Goal: Answer question/provide support: Share knowledge or assist other users

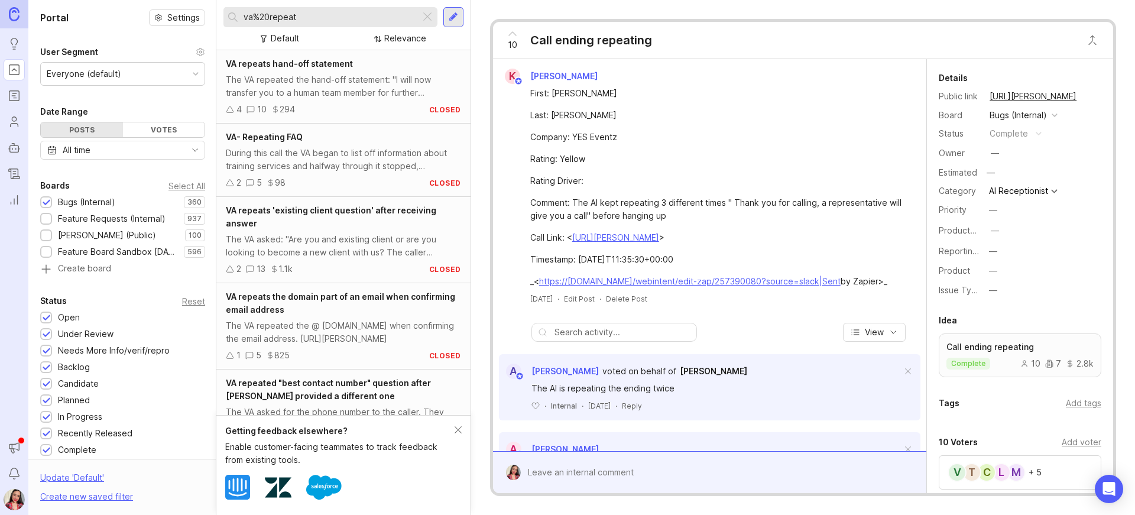
click at [93, 214] on div "Feature Requests (Internal)" at bounding box center [112, 218] width 108 height 13
click at [15, 124] on icon "Users" at bounding box center [15, 126] width 8 height 4
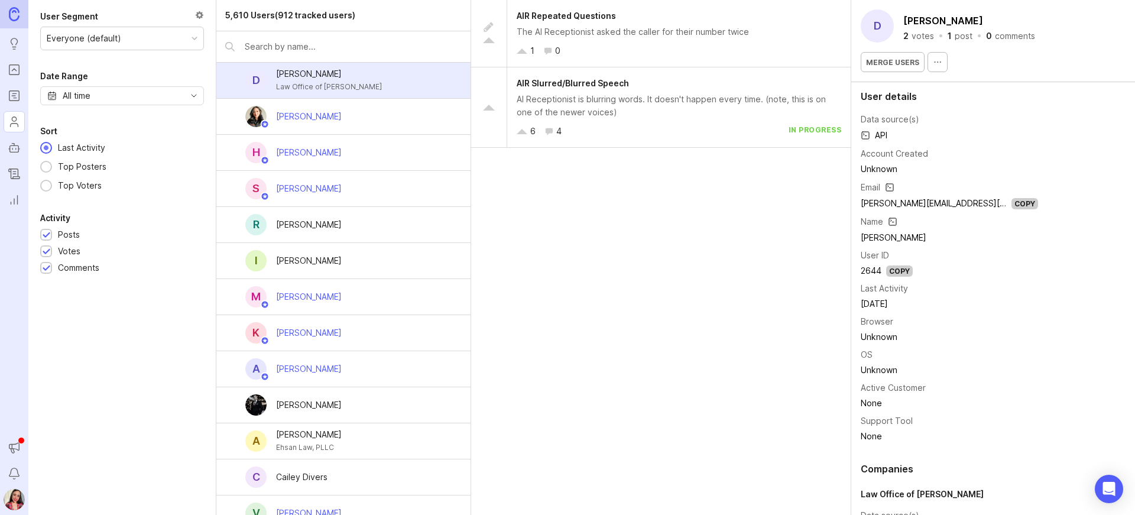
click at [307, 43] on input "text" at bounding box center [353, 46] width 217 height 13
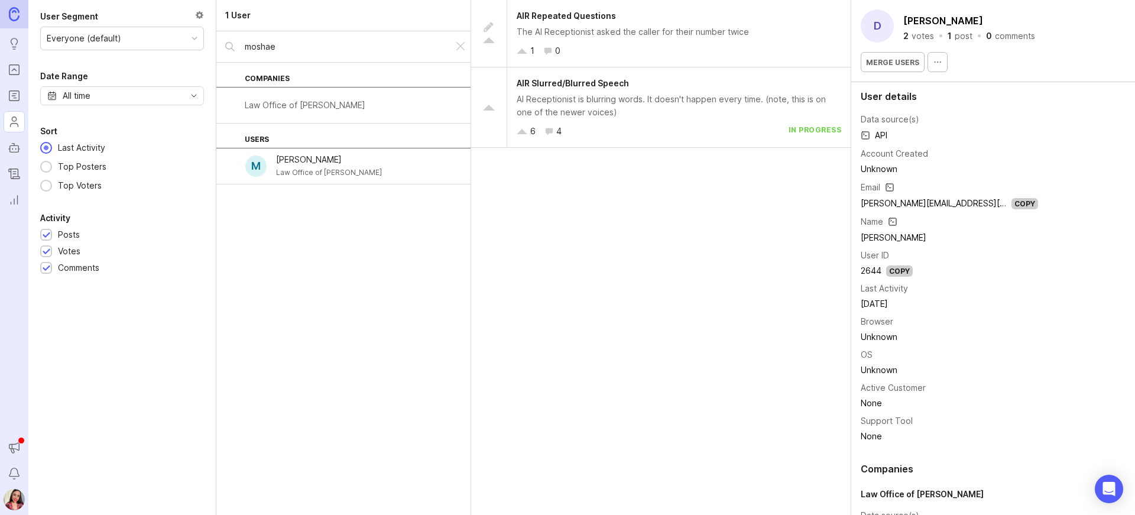
type input "moshae"
click at [351, 95] on div "Law Office of [PERSON_NAME]" at bounding box center [343, 105] width 254 height 36
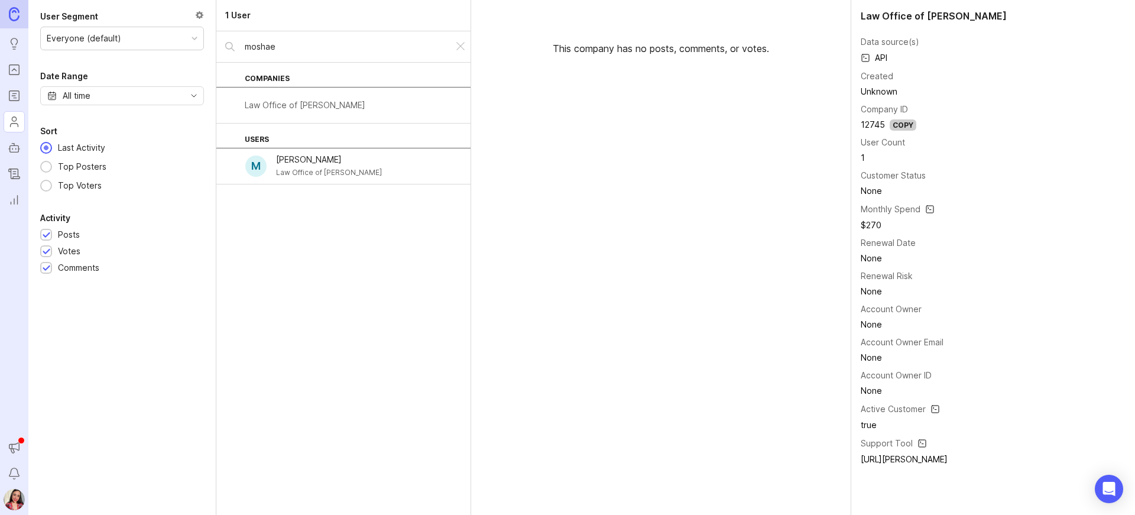
click at [316, 166] on div "Law Office of [PERSON_NAME]" at bounding box center [329, 172] width 106 height 13
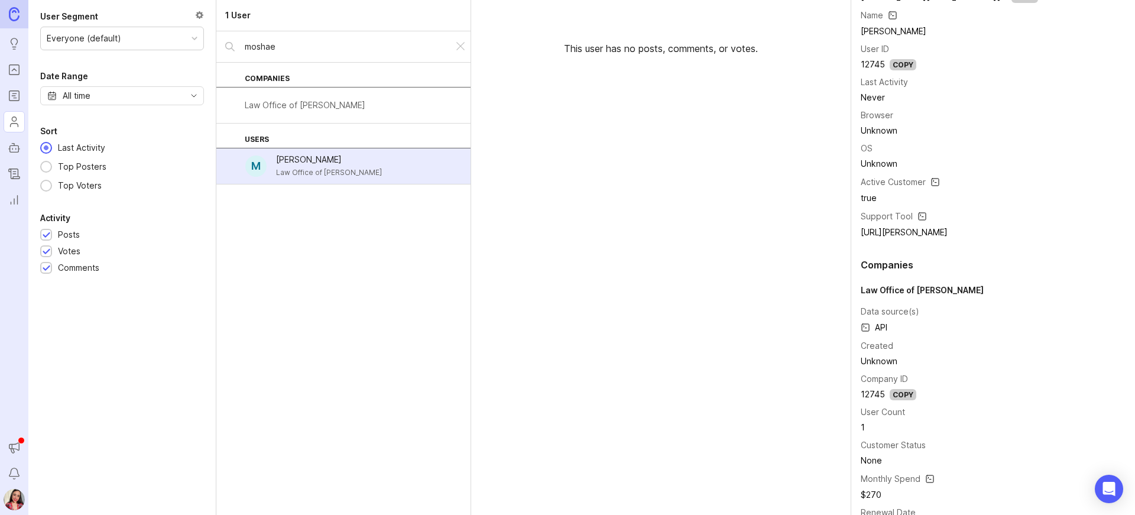
scroll to position [439, 0]
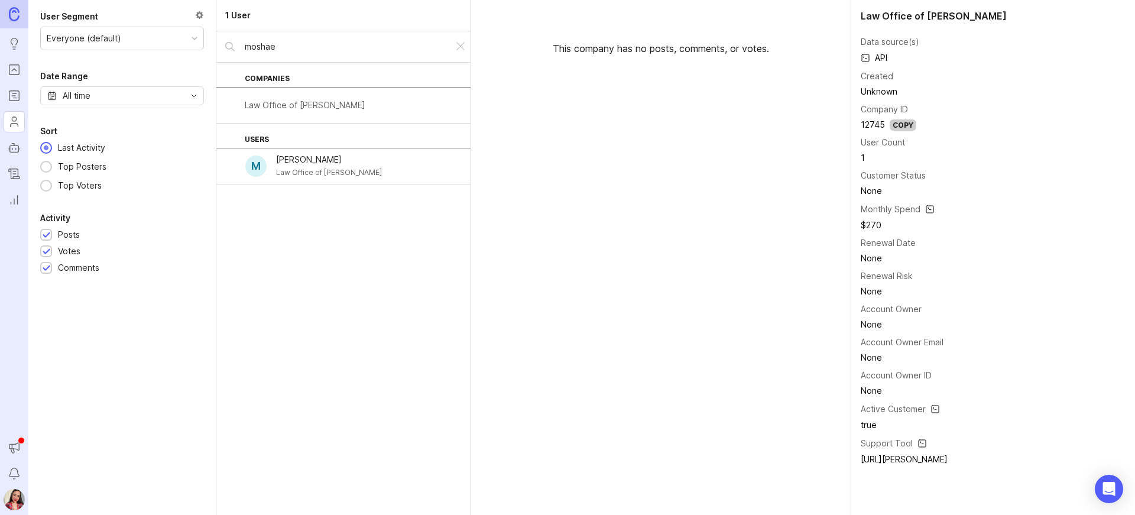
click at [455, 43] on div at bounding box center [460, 46] width 14 height 15
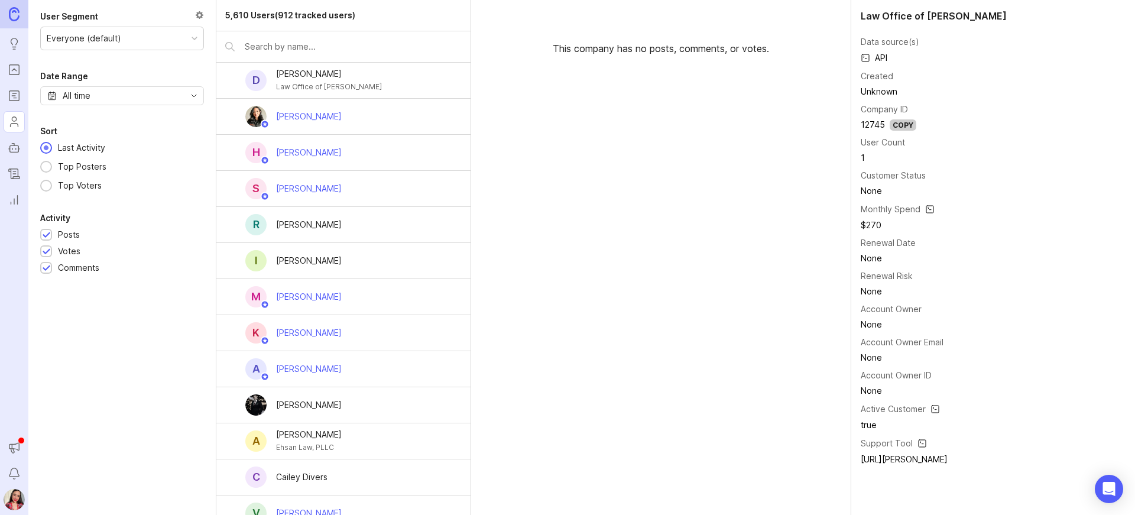
click at [6, 31] on ul "Ideas Portal Roadmaps Users Autopilot Changelog Reporting" at bounding box center [14, 105] width 28 height 210
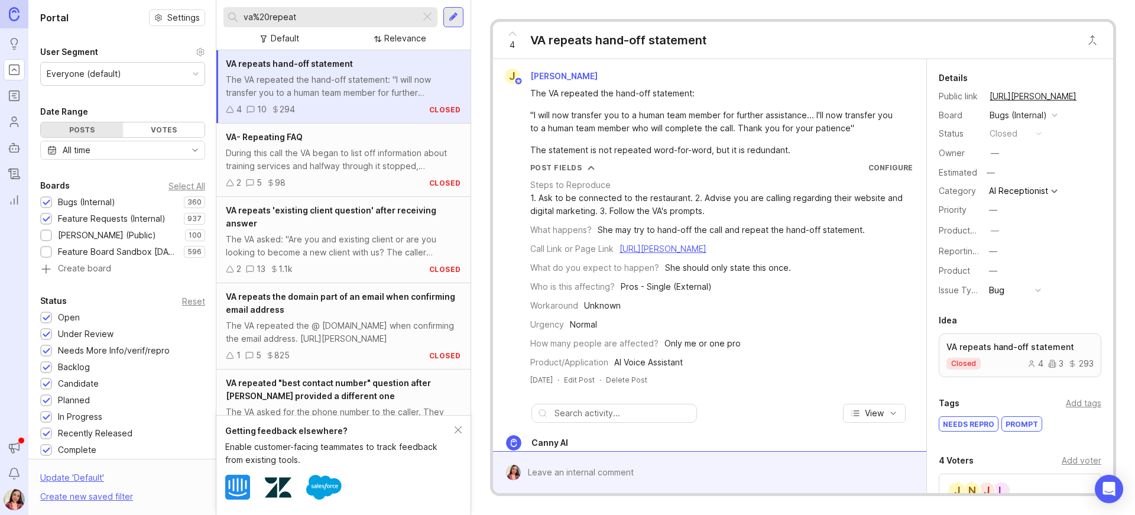
click at [323, 18] on input "va%20repeat" at bounding box center [329, 17] width 172 height 13
drag, startPoint x: 312, startPoint y: 17, endPoint x: 189, endPoint y: 4, distance: 123.7
click at [189, 4] on div "Portal Settings User Segment Everyone (default) Date Range Posts Votes All time…" at bounding box center [581, 257] width 1106 height 515
type input "y"
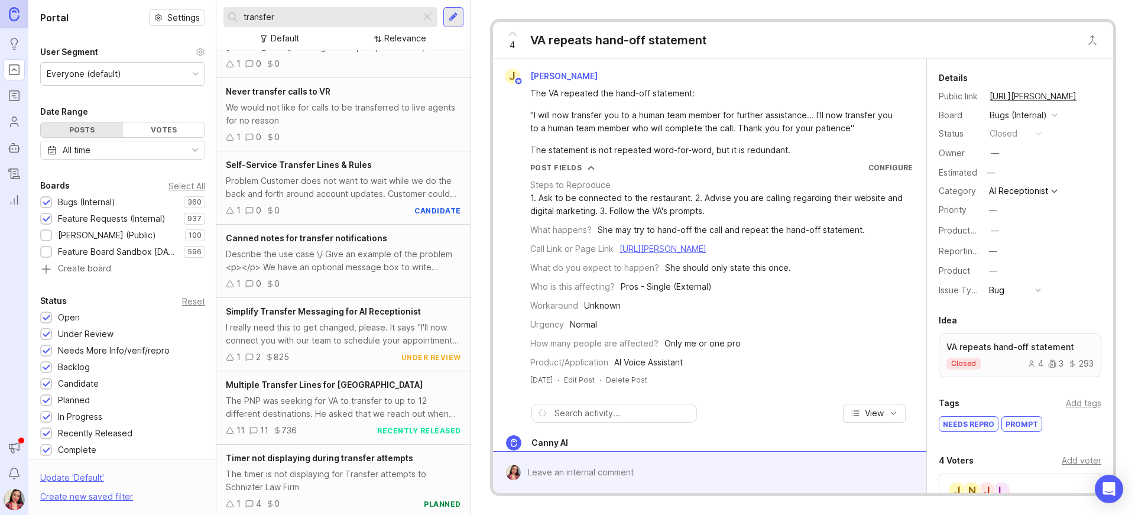
scroll to position [1484, 0]
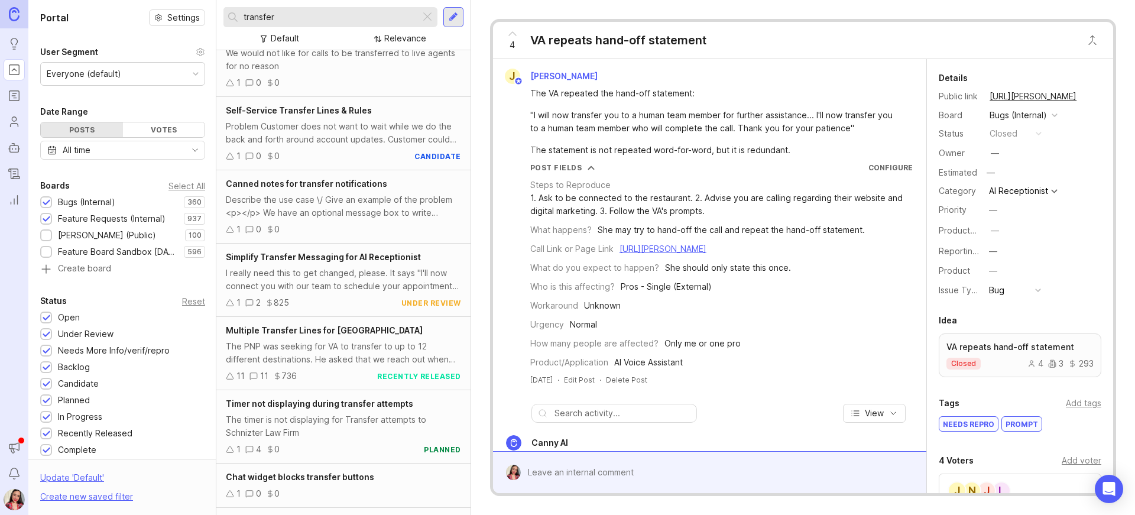
click at [277, 9] on div "transfer" at bounding box center [321, 17] width 197 height 20
drag, startPoint x: 213, startPoint y: 11, endPoint x: 180, endPoint y: 9, distance: 33.1
click at [180, 9] on div "Portal Settings User Segment Everyone (default) Date Range Posts Votes All time…" at bounding box center [581, 257] width 1106 height 515
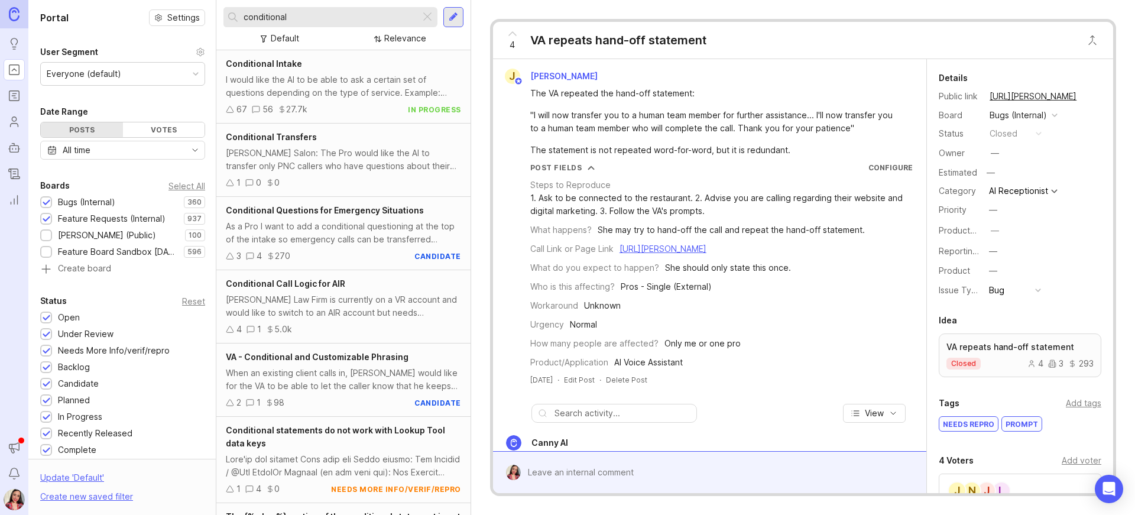
type input "conditional"
drag, startPoint x: 321, startPoint y: 163, endPoint x: 356, endPoint y: 167, distance: 35.1
click at [321, 163] on div "[PERSON_NAME] Salon: The Pro would like the AI to transfer only PNC callers who…" at bounding box center [343, 160] width 235 height 26
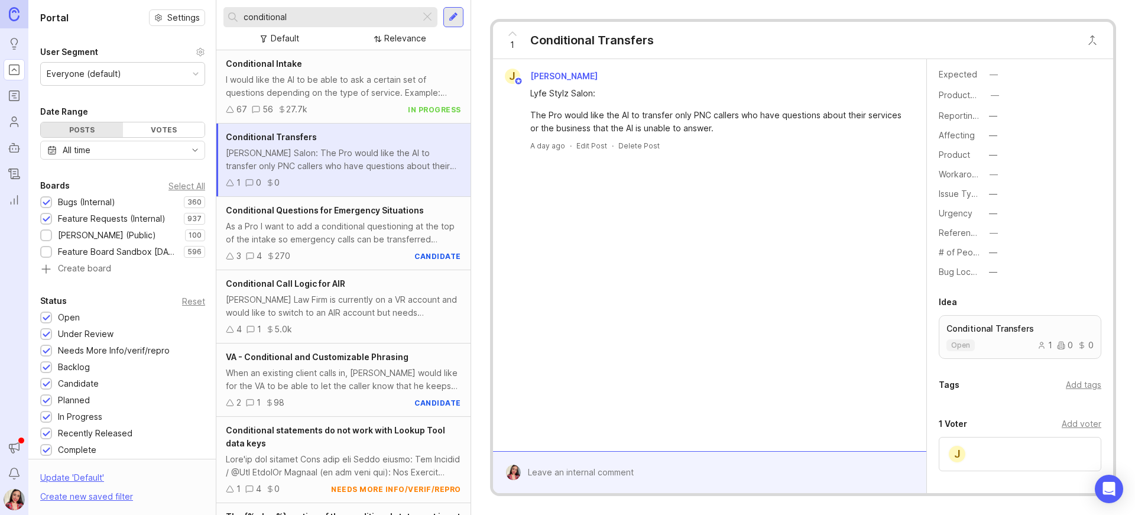
scroll to position [365, 0]
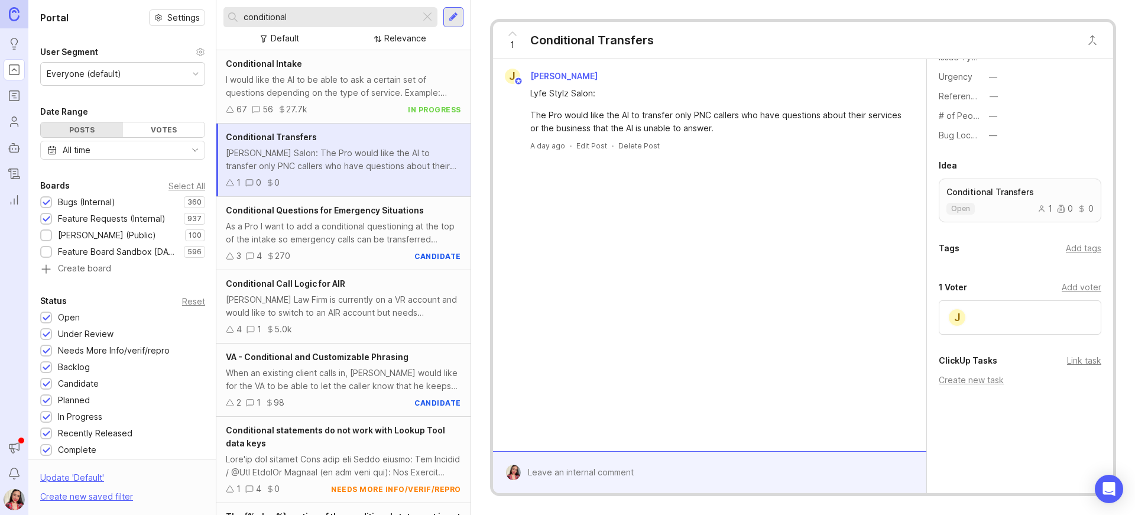
click at [1091, 287] on div "Add voter" at bounding box center [1081, 287] width 40 height 13
click at [985, 311] on input "text" at bounding box center [1019, 312] width 147 height 13
click at [1011, 314] on input "text" at bounding box center [1019, 312] width 147 height 13
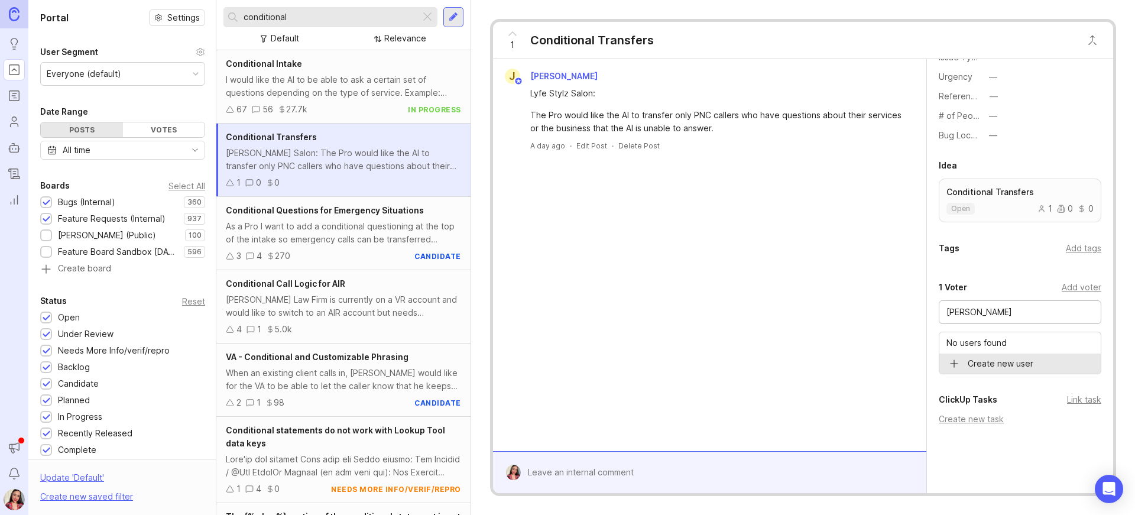
type input "[PERSON_NAME]"
click at [829, 246] on div "J [PERSON_NAME] Salon: The Pro would like the AI to transfer only PNC callers w…" at bounding box center [709, 255] width 433 height 392
